Goal: Task Accomplishment & Management: Use online tool/utility

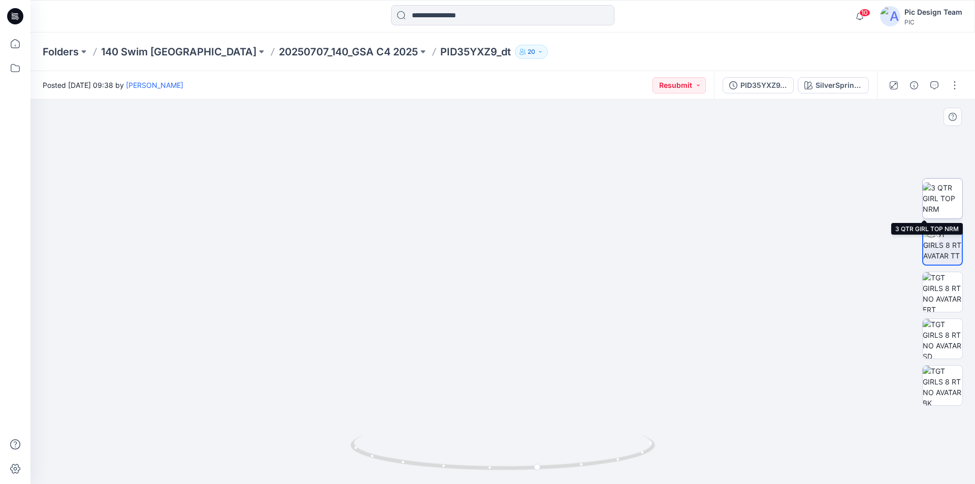
click at [945, 182] on img at bounding box center [943, 198] width 40 height 32
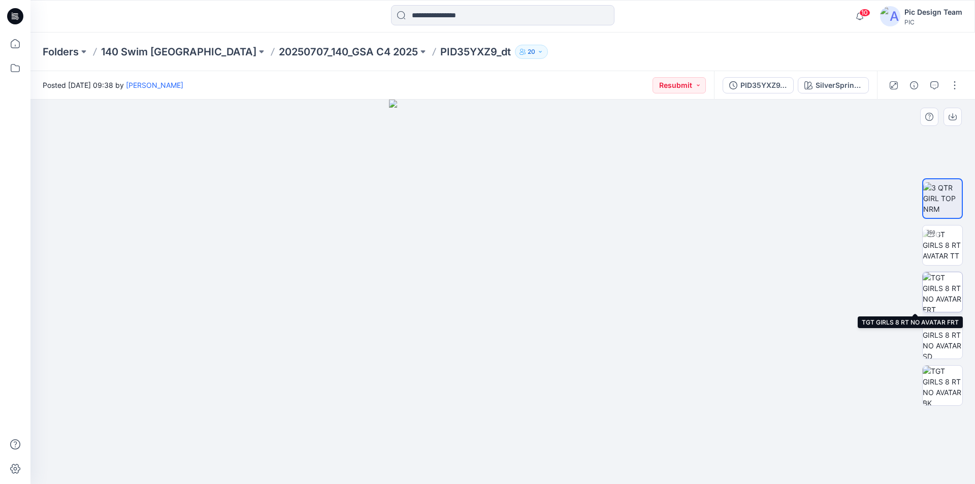
click at [942, 282] on img at bounding box center [943, 292] width 40 height 40
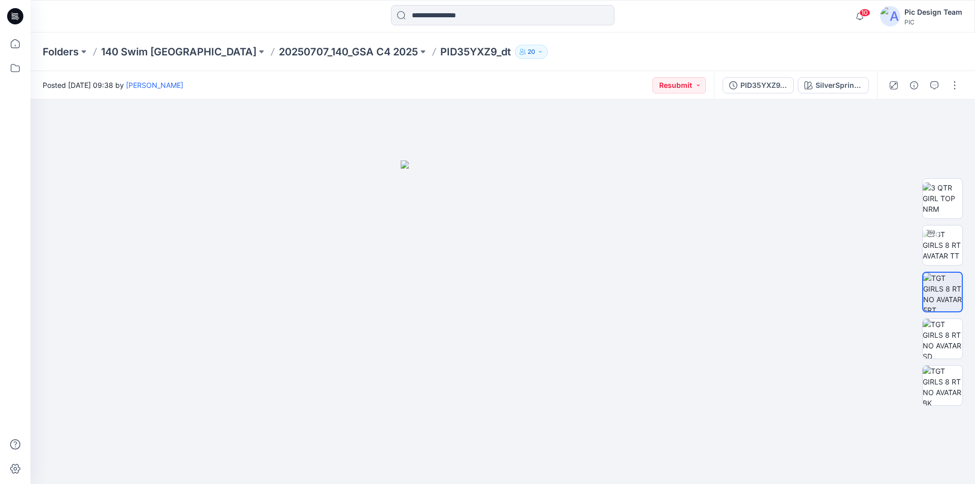
click at [16, 14] on icon at bounding box center [15, 13] width 5 height 1
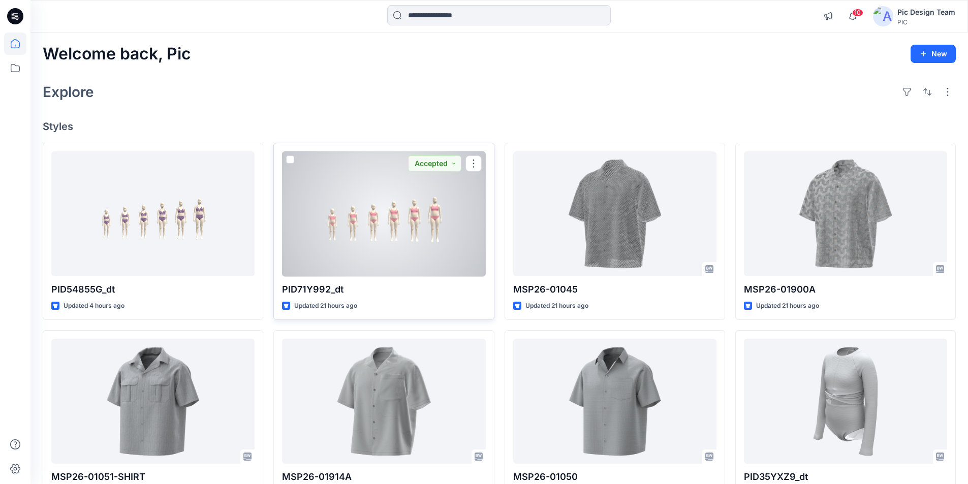
click at [363, 196] on div at bounding box center [383, 213] width 203 height 125
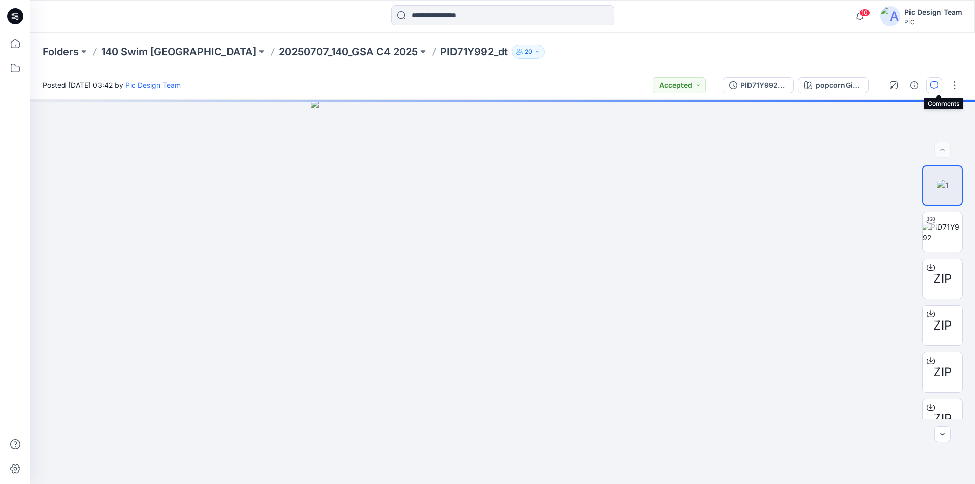
click at [939, 83] on icon "button" at bounding box center [935, 85] width 8 height 8
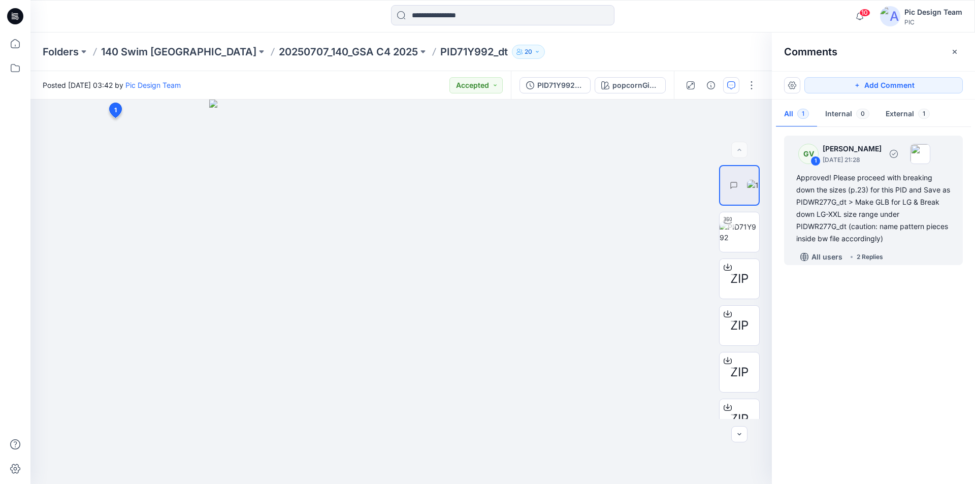
click at [873, 252] on div "2 Replies" at bounding box center [870, 257] width 26 height 10
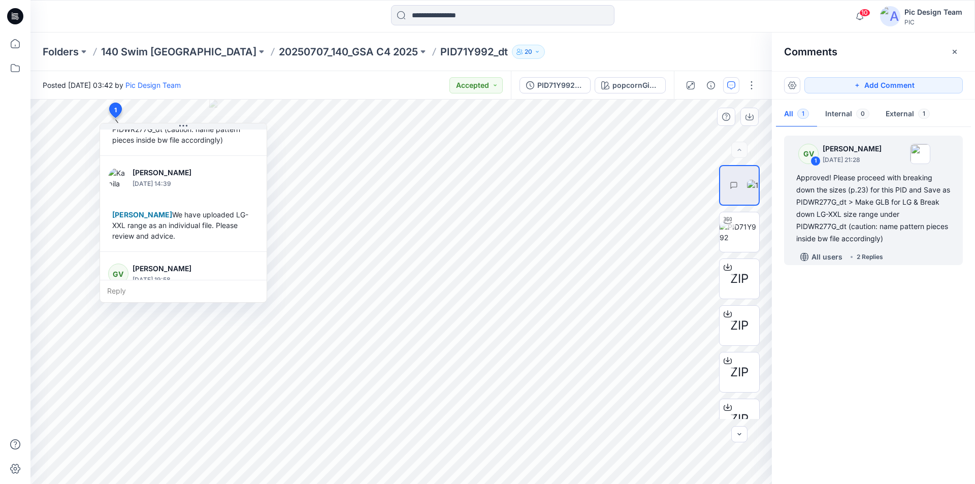
scroll to position [103, 0]
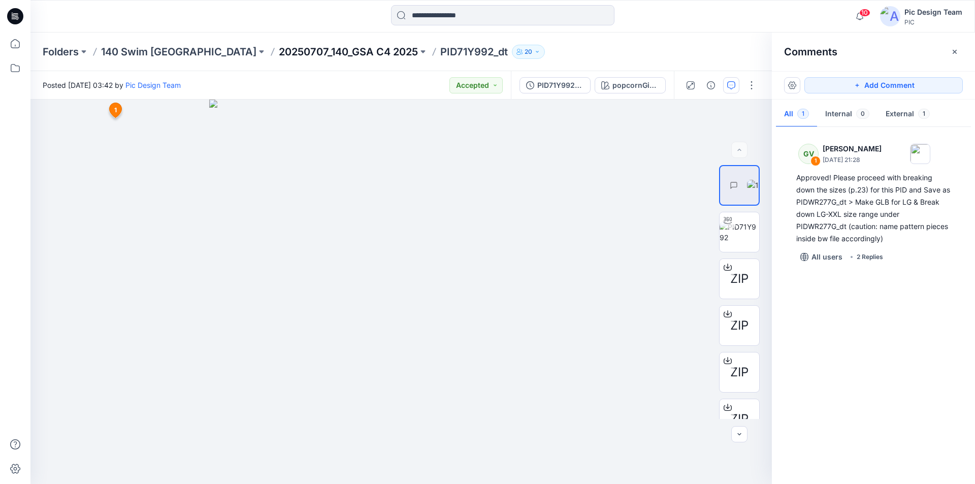
click at [279, 52] on p "20250707_140_GSA C4 2025" at bounding box center [348, 52] width 139 height 14
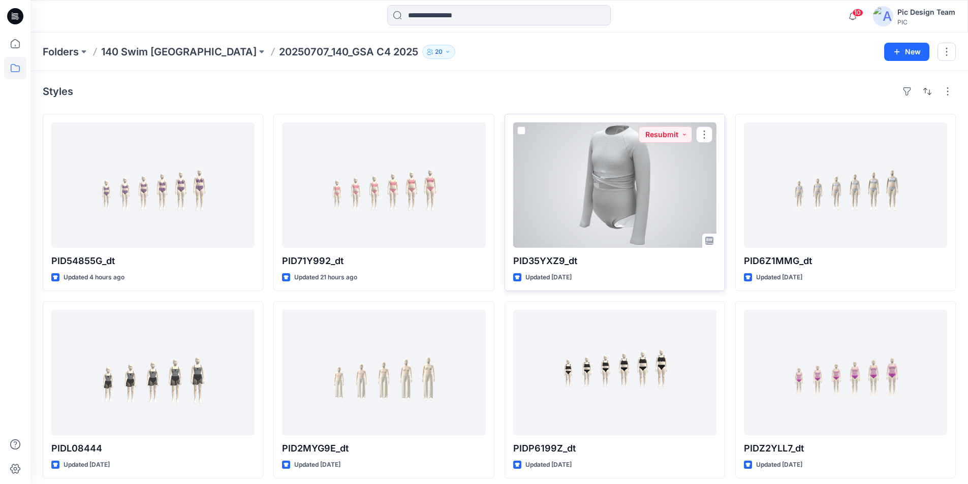
click at [616, 177] on div at bounding box center [614, 184] width 203 height 125
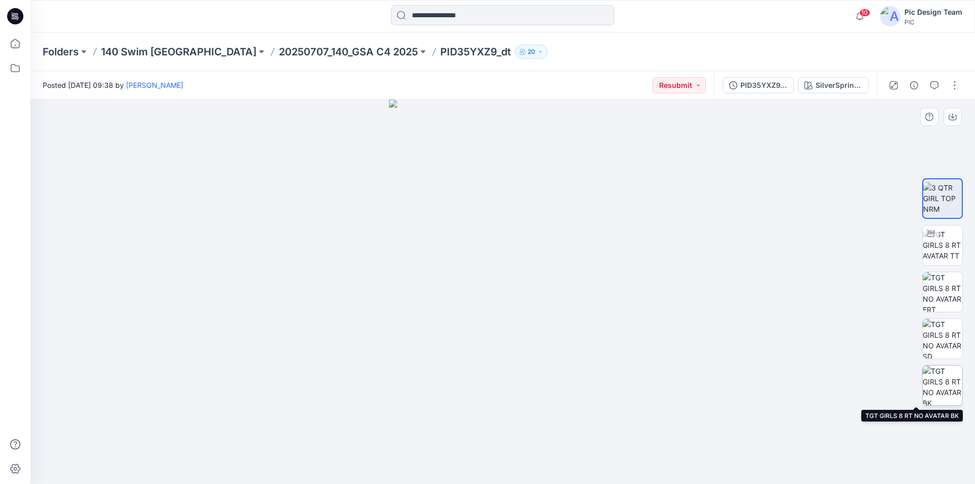
click at [956, 383] on img at bounding box center [943, 386] width 40 height 40
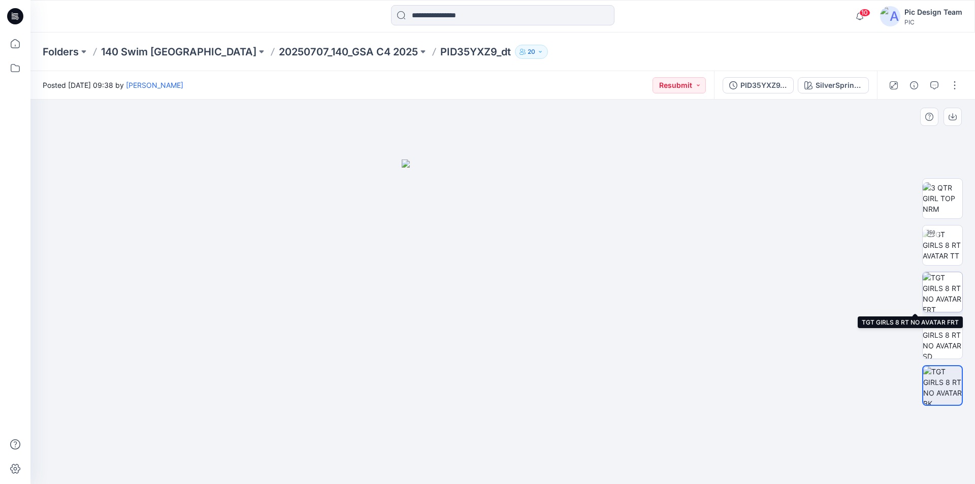
click at [941, 285] on img at bounding box center [943, 292] width 40 height 40
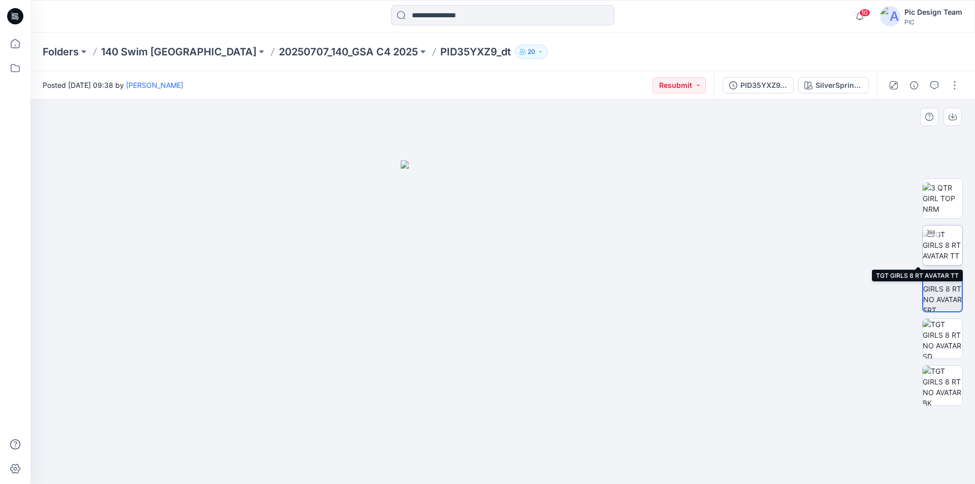
click at [938, 243] on img at bounding box center [943, 245] width 40 height 32
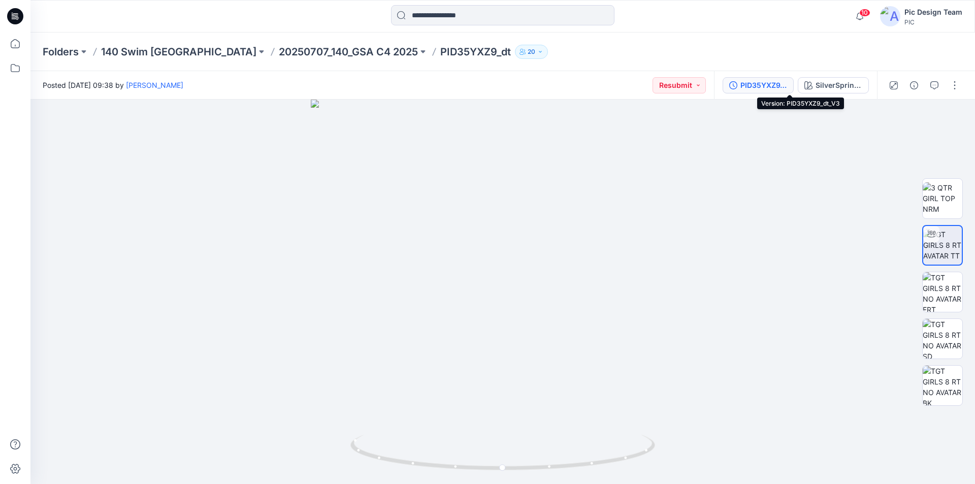
click at [787, 81] on div "PID35YXZ9_dt_V3" at bounding box center [764, 85] width 47 height 11
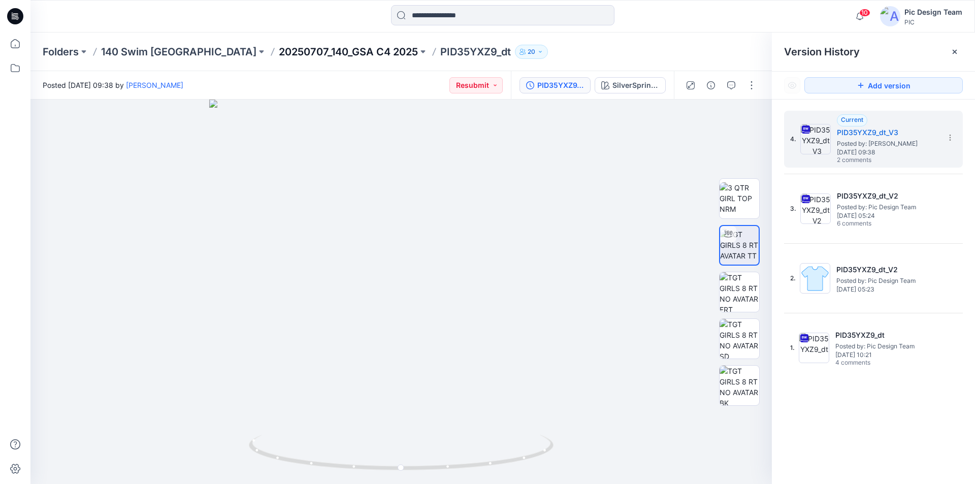
click at [310, 50] on p "20250707_140_GSA C4 2025" at bounding box center [348, 52] width 139 height 14
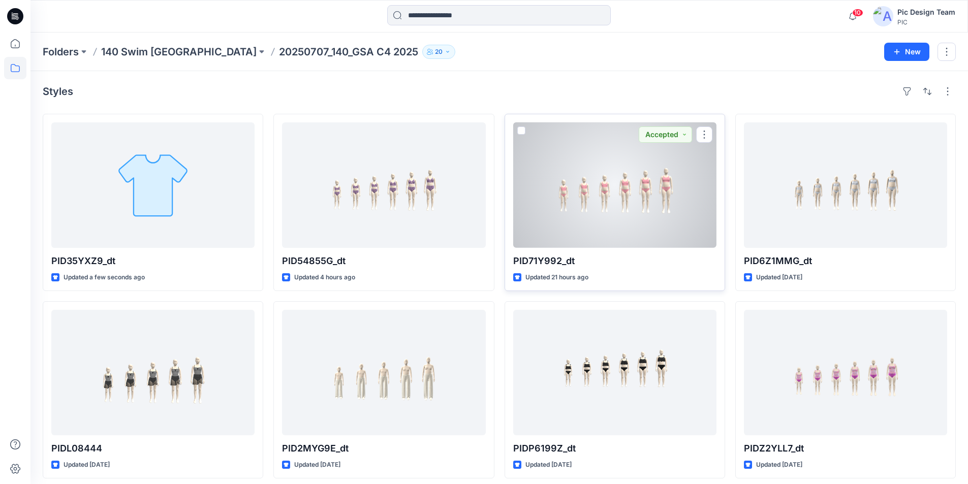
click at [640, 191] on div at bounding box center [614, 184] width 203 height 125
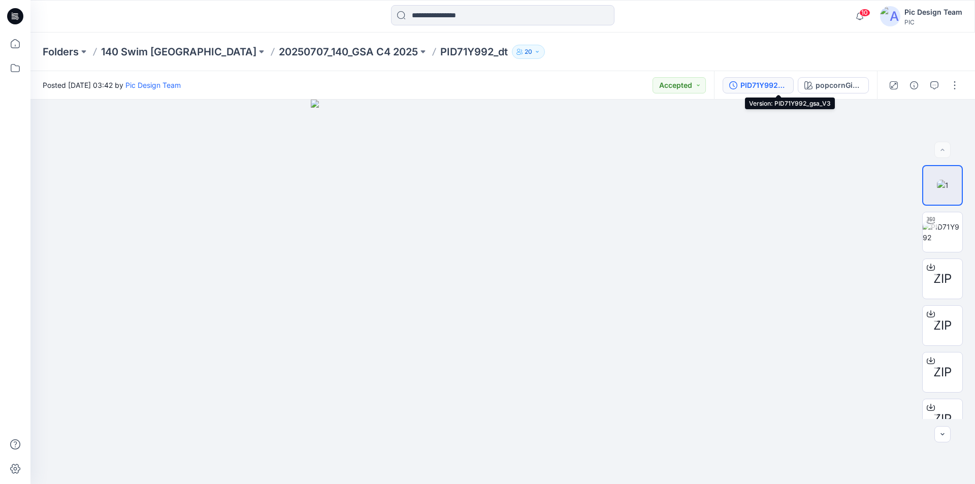
click at [786, 82] on div "PID71Y992_gsa_V3" at bounding box center [764, 85] width 47 height 11
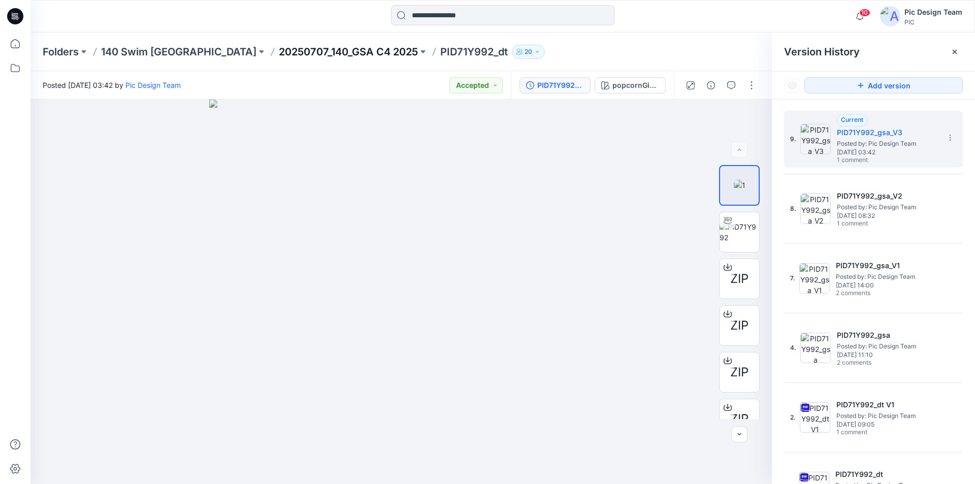
click at [300, 50] on p "20250707_140_GSA C4 2025" at bounding box center [348, 52] width 139 height 14
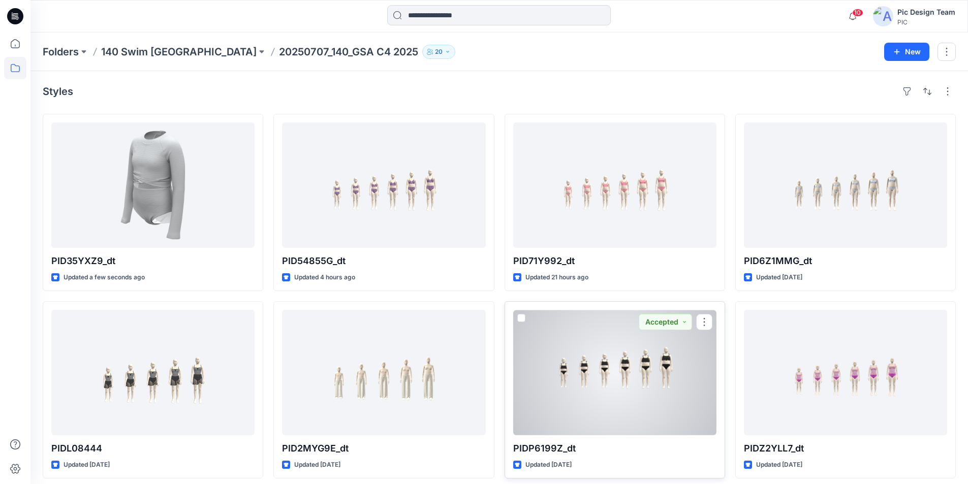
click at [636, 353] on div at bounding box center [614, 372] width 203 height 125
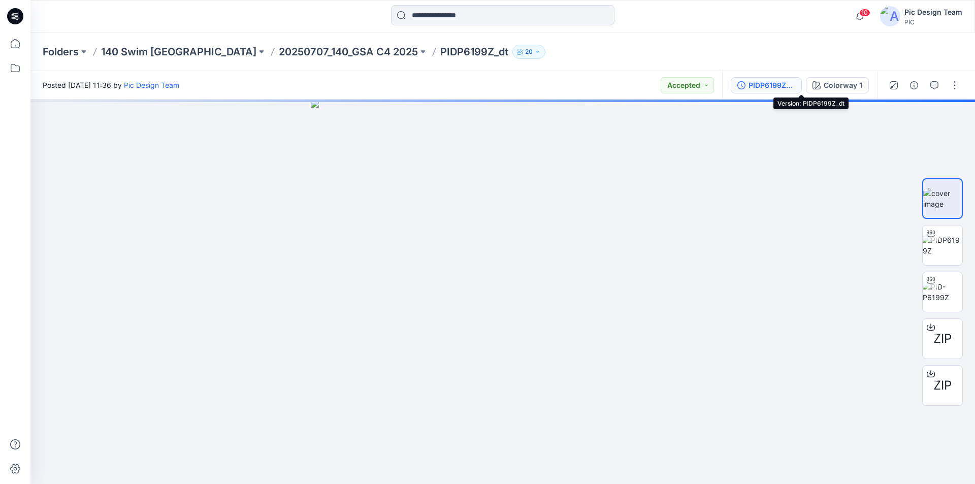
click at [795, 87] on div "PIDP6199Z_dt" at bounding box center [772, 85] width 47 height 11
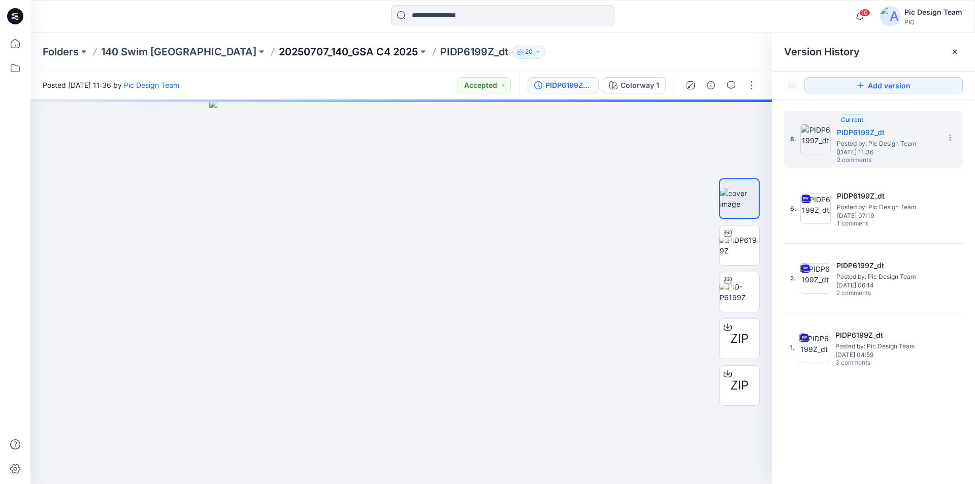
click at [279, 51] on p "20250707_140_GSA C4 2025" at bounding box center [348, 52] width 139 height 14
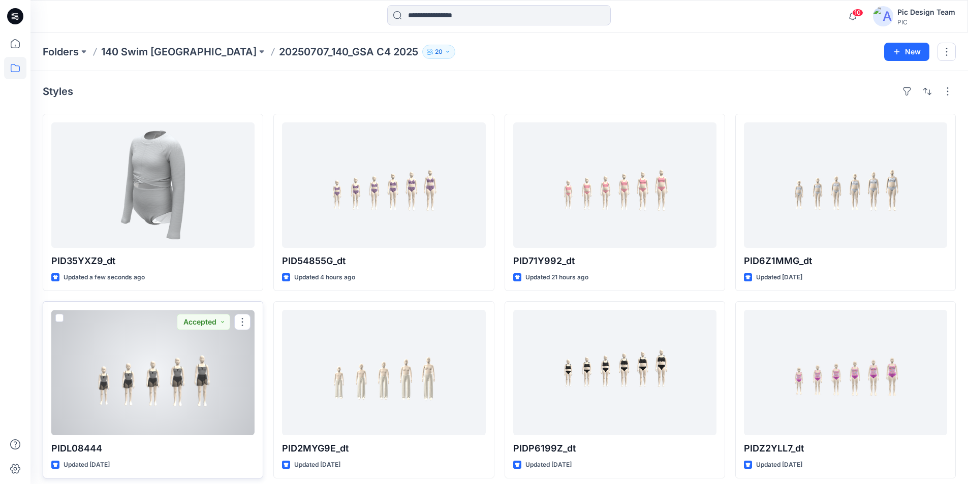
click at [166, 348] on div at bounding box center [152, 372] width 203 height 125
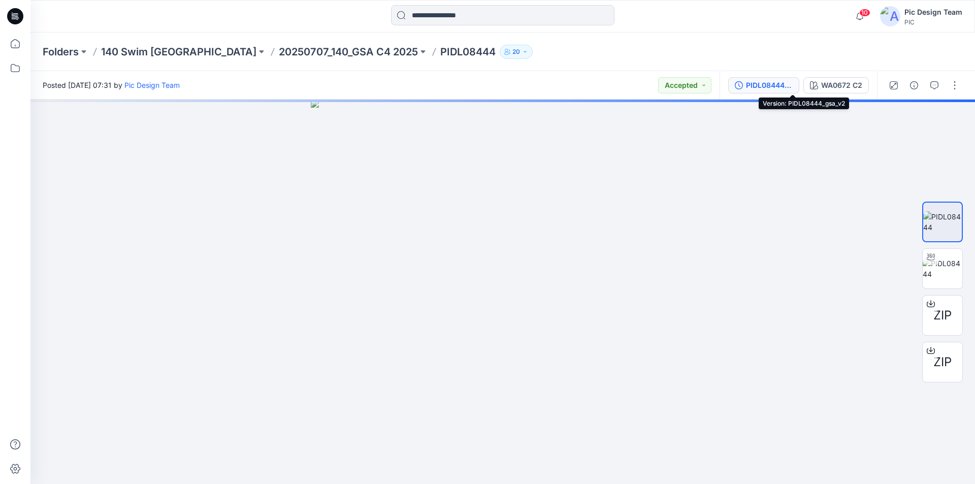
click at [785, 86] on div "PIDL08444_gsa_v2" at bounding box center [769, 85] width 47 height 11
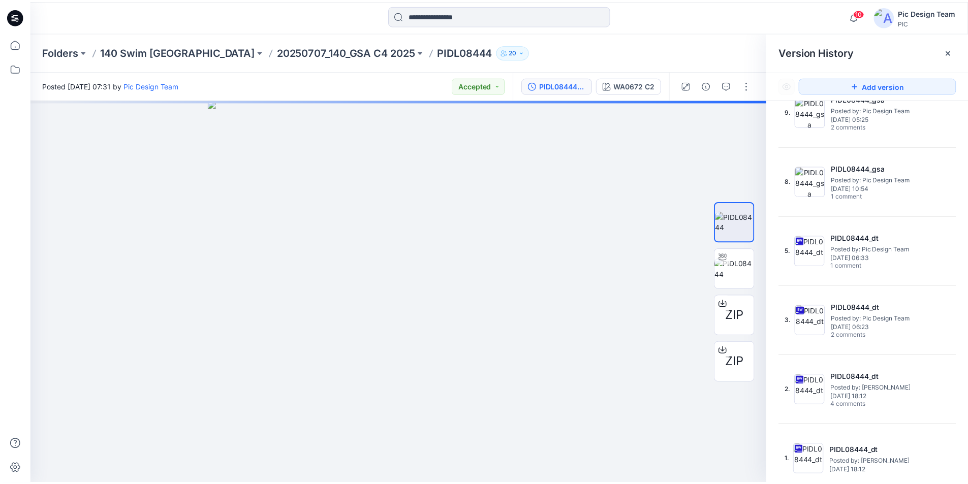
scroll to position [98, 0]
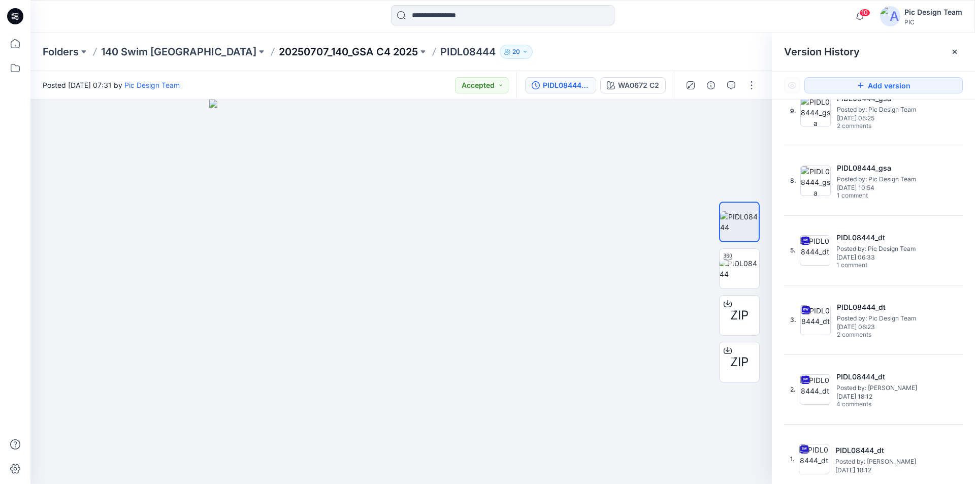
click at [279, 52] on p "20250707_140_GSA C4 2025" at bounding box center [348, 52] width 139 height 14
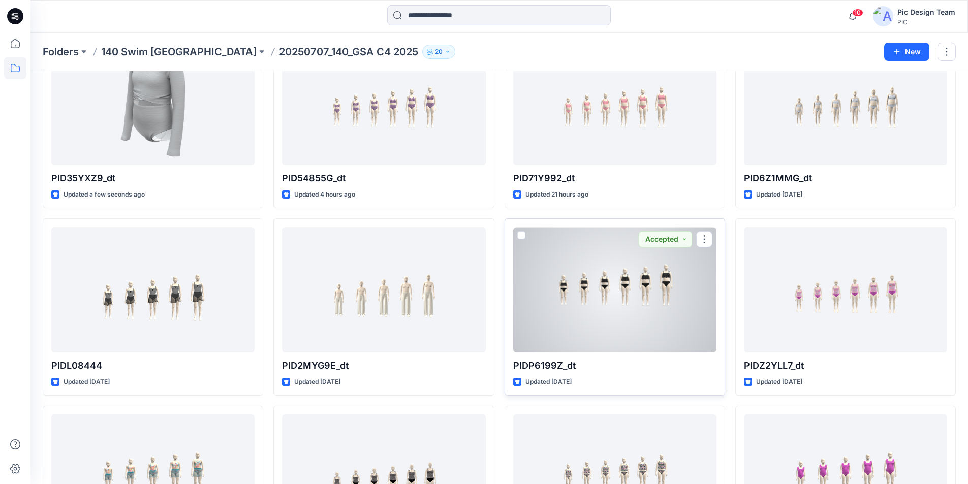
scroll to position [152, 0]
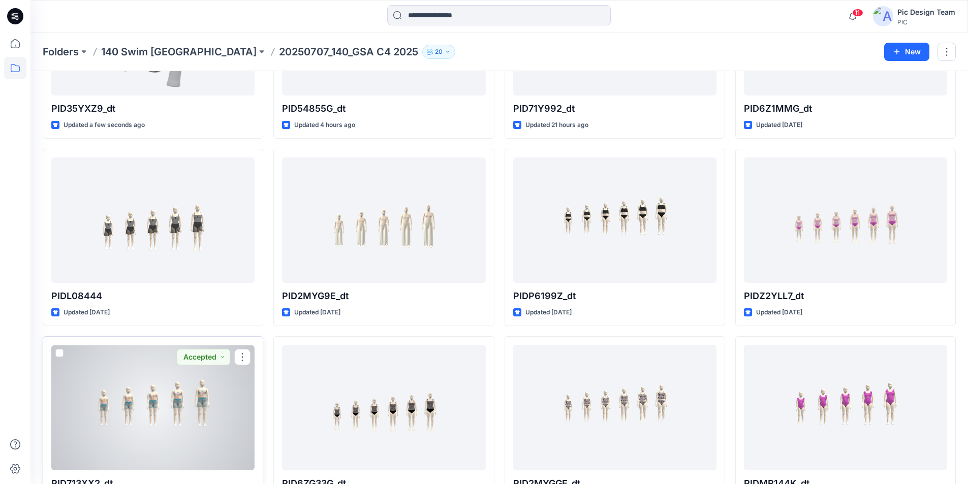
click at [184, 386] on div at bounding box center [152, 407] width 203 height 125
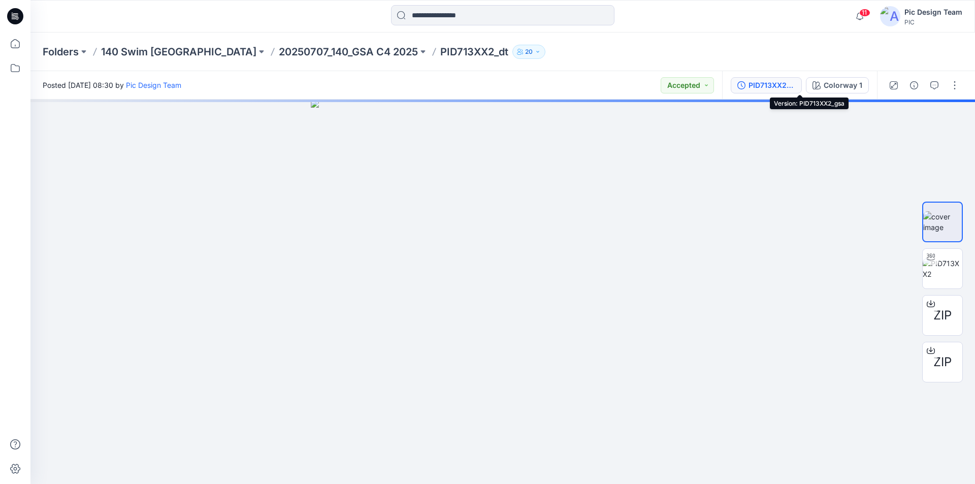
click at [795, 84] on div "PID713XX2_gsa" at bounding box center [772, 85] width 47 height 11
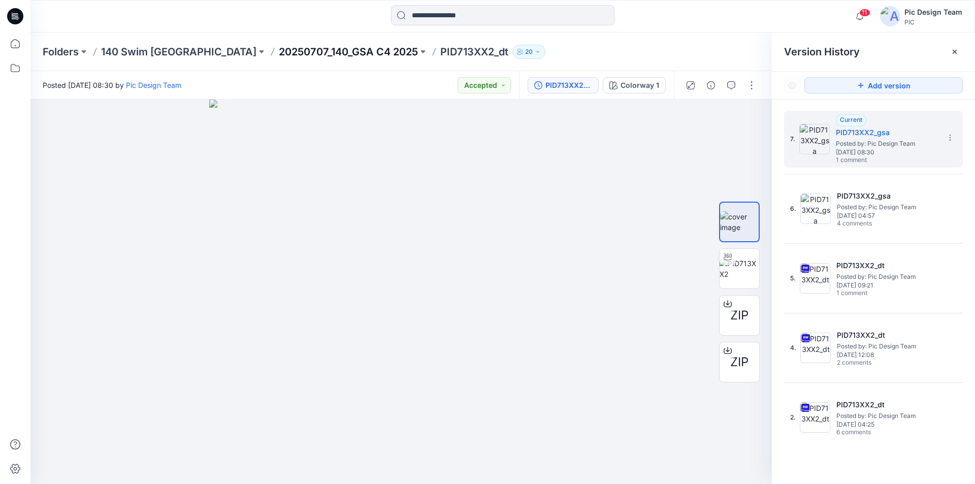
click at [292, 49] on p "20250707_140_GSA C4 2025" at bounding box center [348, 52] width 139 height 14
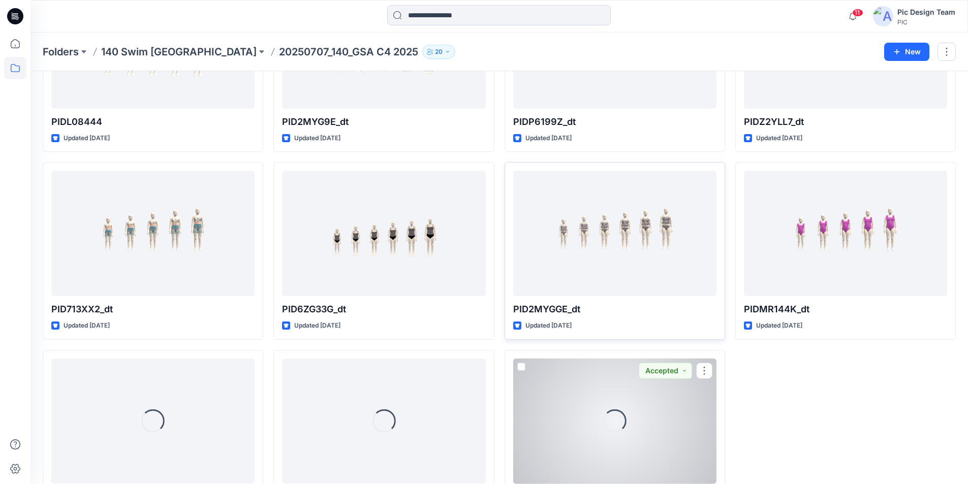
scroll to position [329, 0]
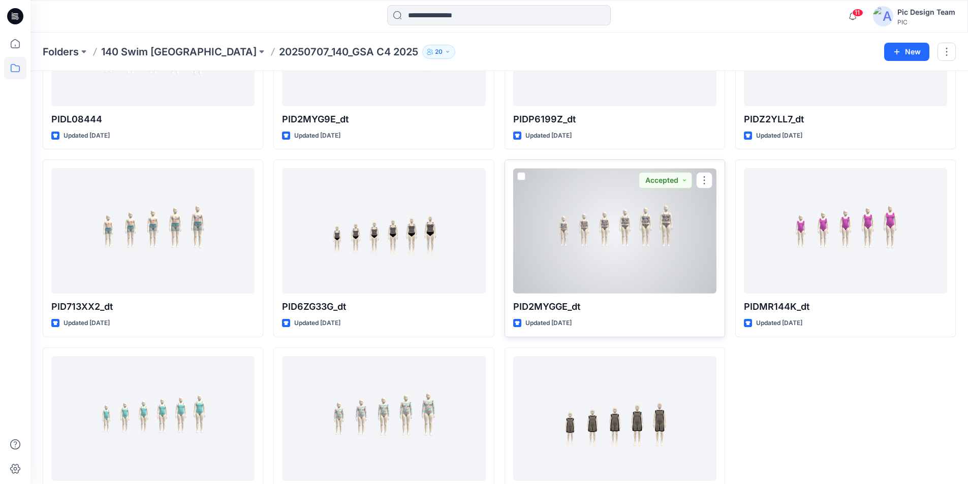
click at [583, 195] on div at bounding box center [614, 230] width 203 height 125
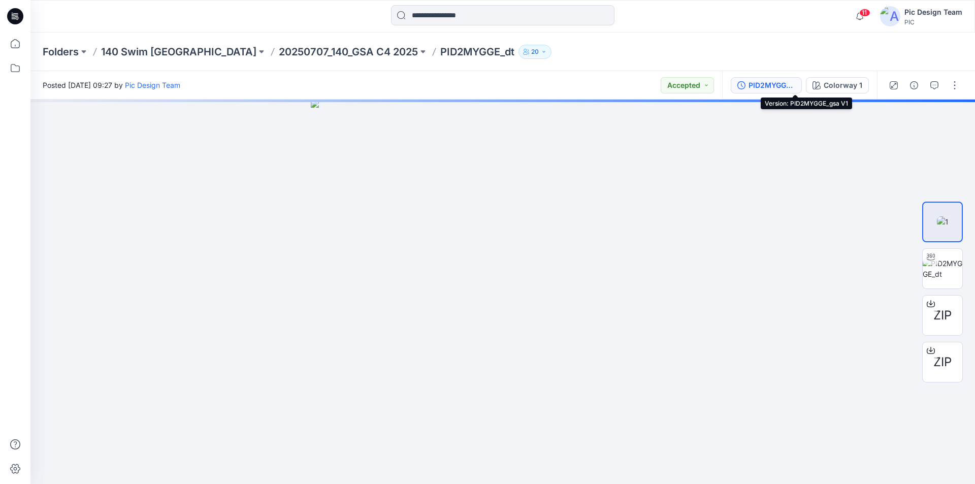
click at [791, 88] on div "PID2MYGGE_gsa V1" at bounding box center [772, 85] width 47 height 11
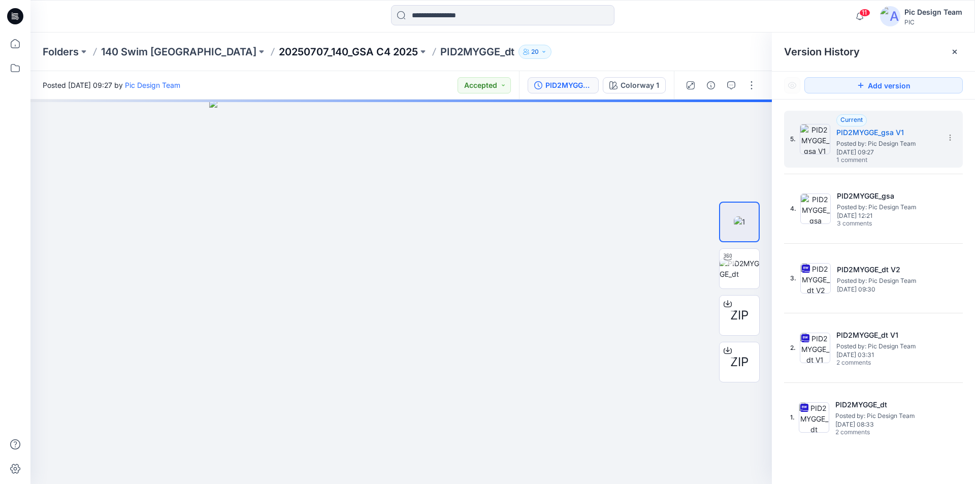
click at [279, 51] on p "20250707_140_GSA C4 2025" at bounding box center [348, 52] width 139 height 14
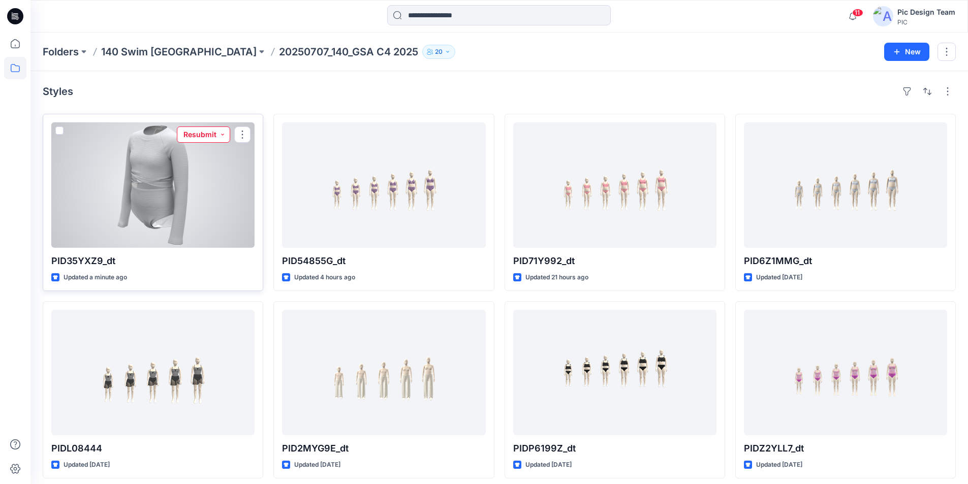
click at [221, 127] on button "Resubmit" at bounding box center [203, 134] width 53 height 16
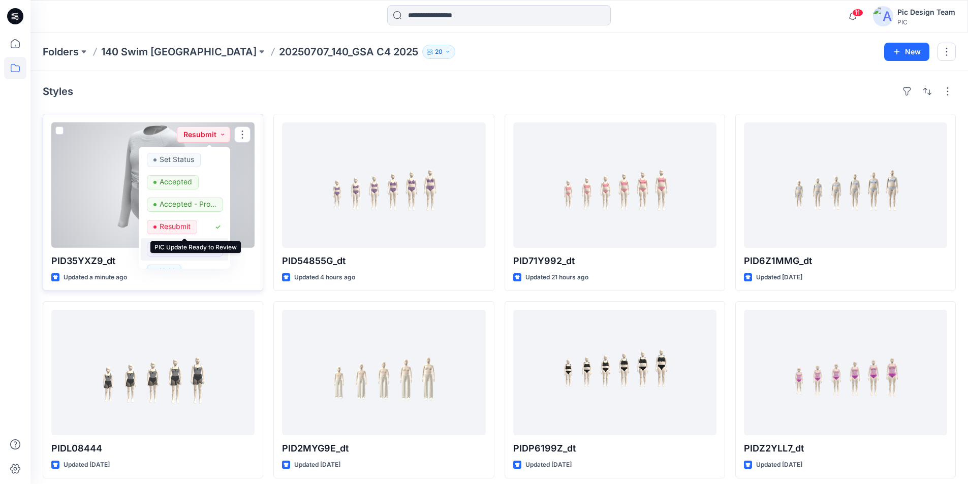
click at [187, 242] on p "PIC Update Ready to Review" at bounding box center [187, 248] width 57 height 13
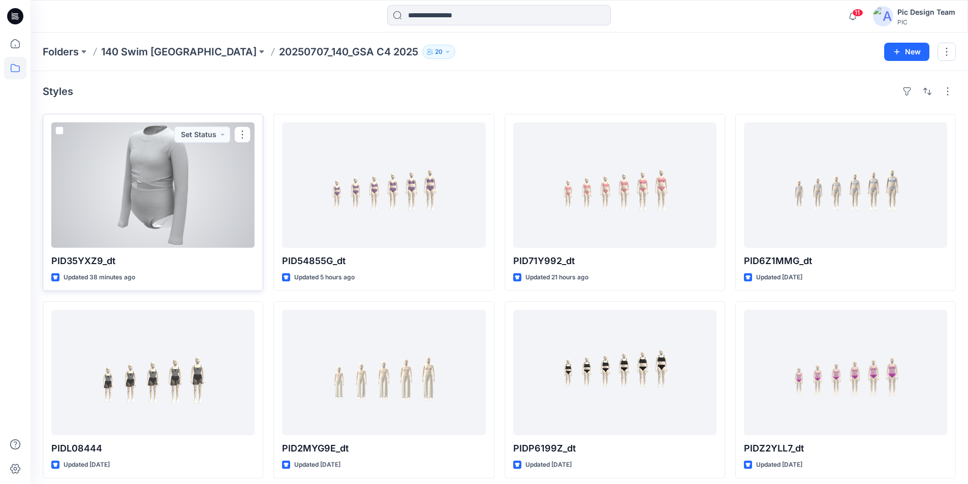
click at [187, 175] on div at bounding box center [152, 184] width 203 height 125
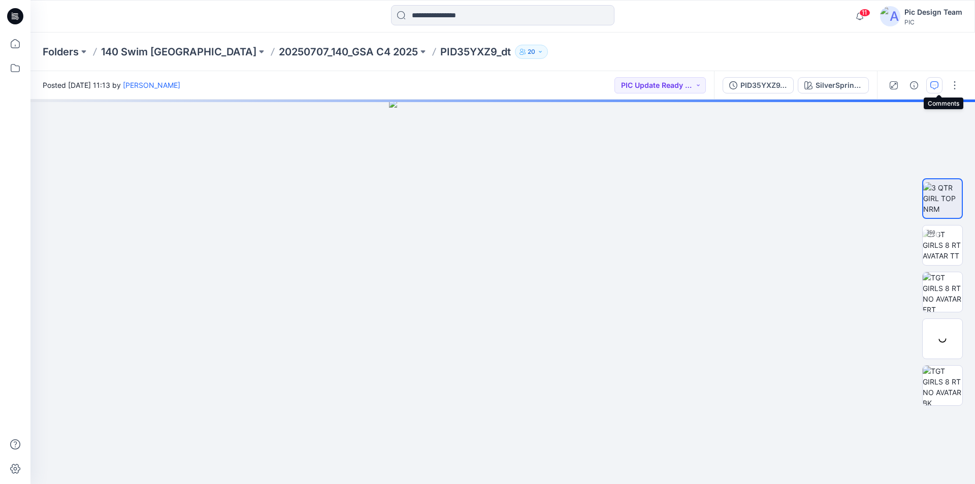
click at [938, 87] on icon "button" at bounding box center [935, 85] width 8 height 8
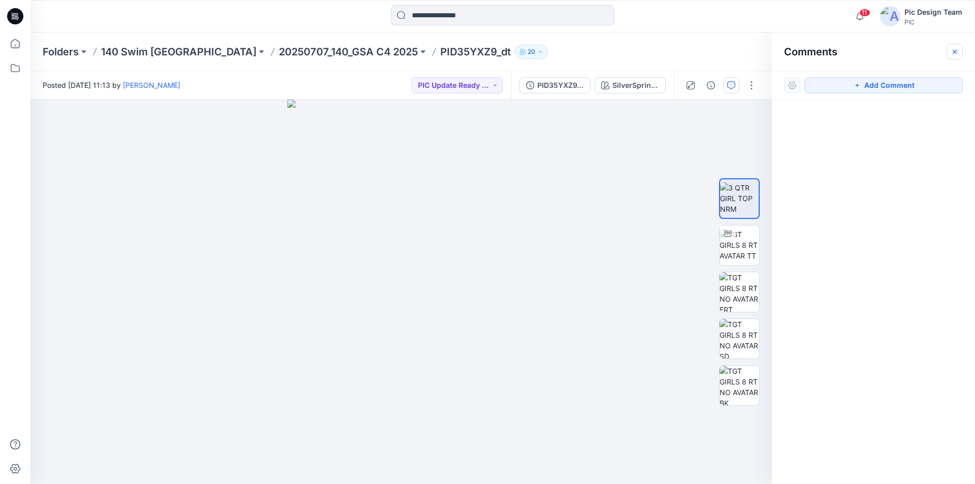
click at [954, 49] on icon "button" at bounding box center [955, 52] width 8 height 8
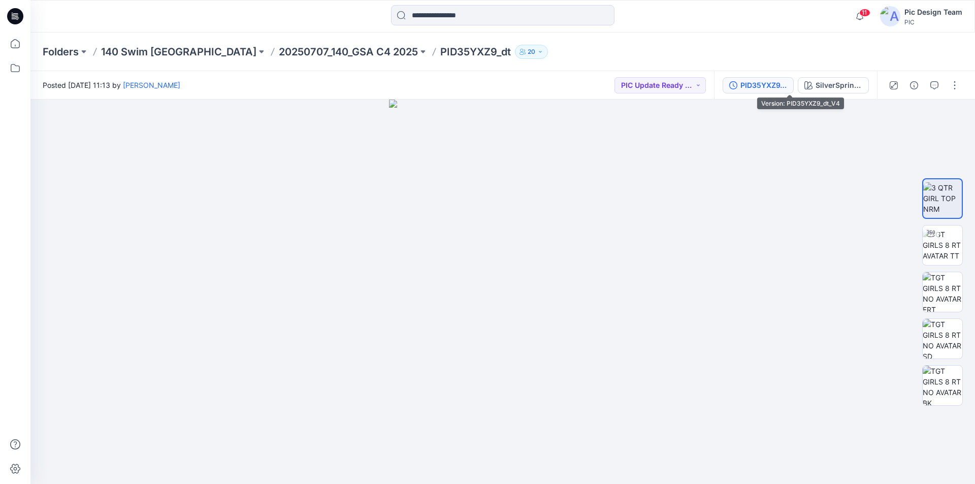
click at [787, 83] on div "PID35YXZ9_dt_V4" at bounding box center [764, 85] width 47 height 11
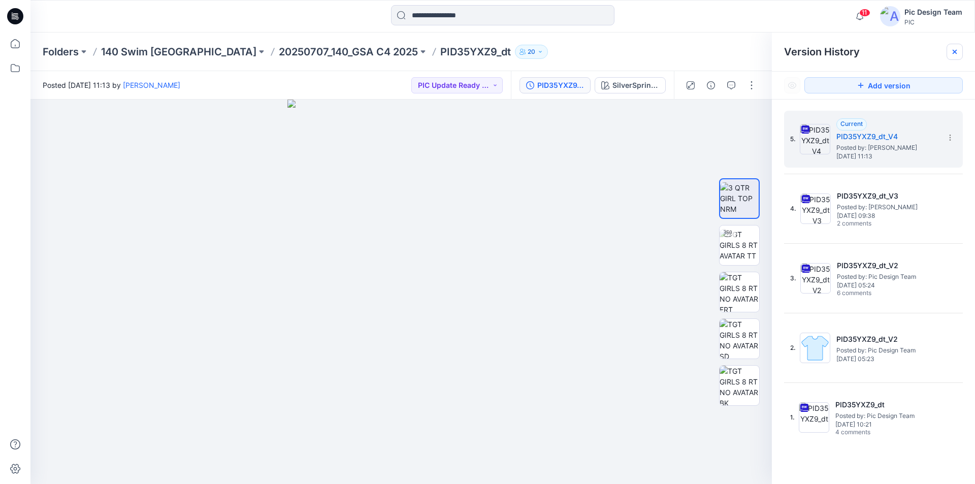
click at [953, 50] on icon at bounding box center [955, 52] width 4 height 4
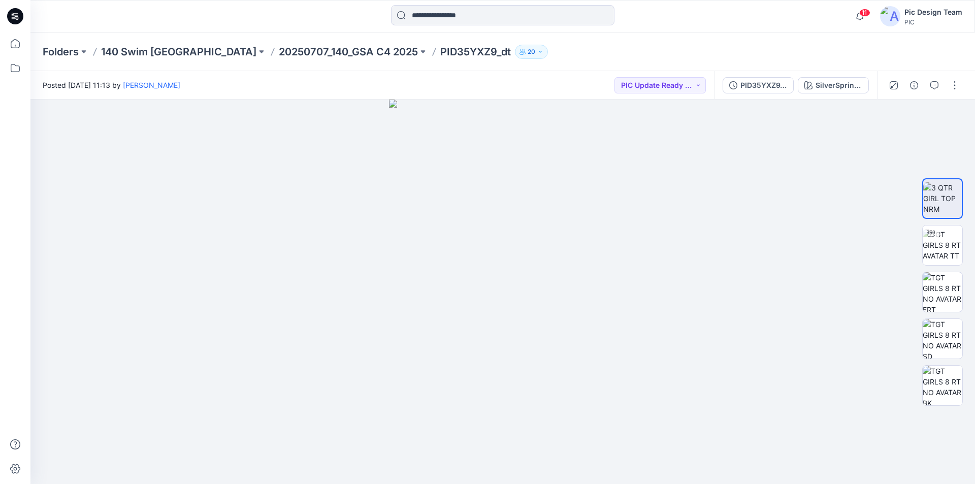
click at [14, 12] on icon at bounding box center [15, 16] width 16 height 16
